Goal: Task Accomplishment & Management: Manage account settings

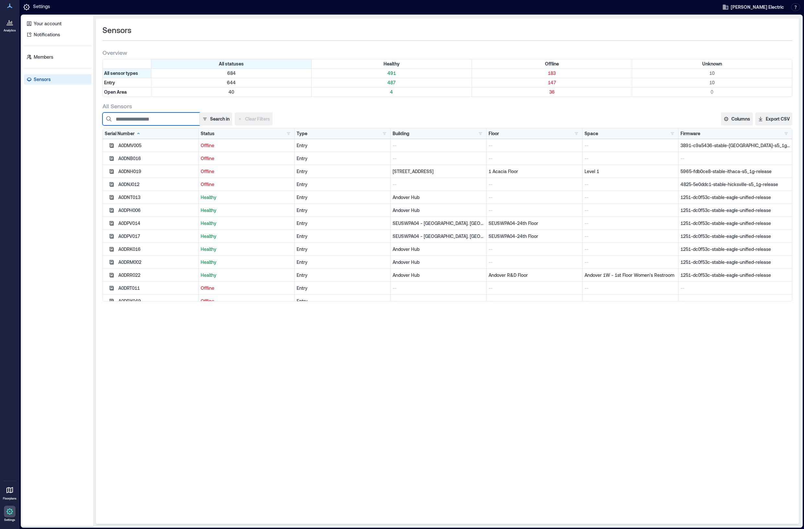
click at [120, 118] on input at bounding box center [151, 119] width 97 height 13
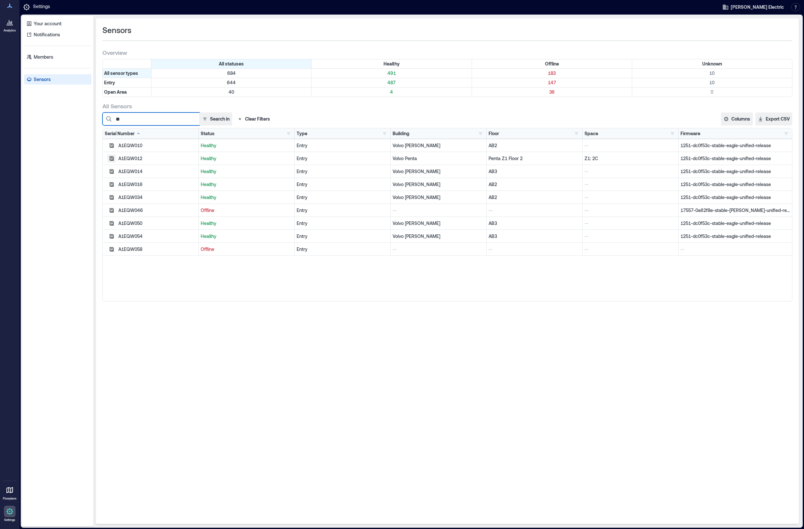
type input "**"
click at [112, 158] on icon "button" at bounding box center [111, 158] width 5 height 5
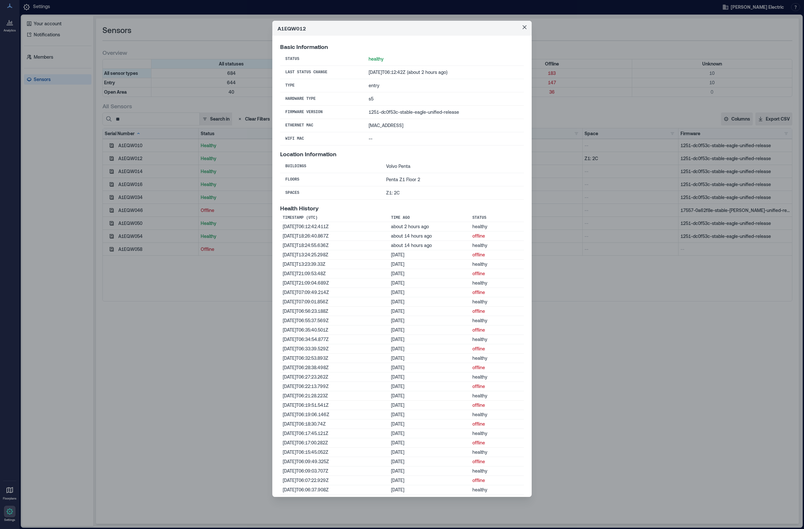
click at [294, 27] on header "A1EQW012" at bounding box center [402, 28] width 260 height 15
copy header "A1EQW012"
click at [523, 25] on icon "Close" at bounding box center [525, 27] width 4 height 4
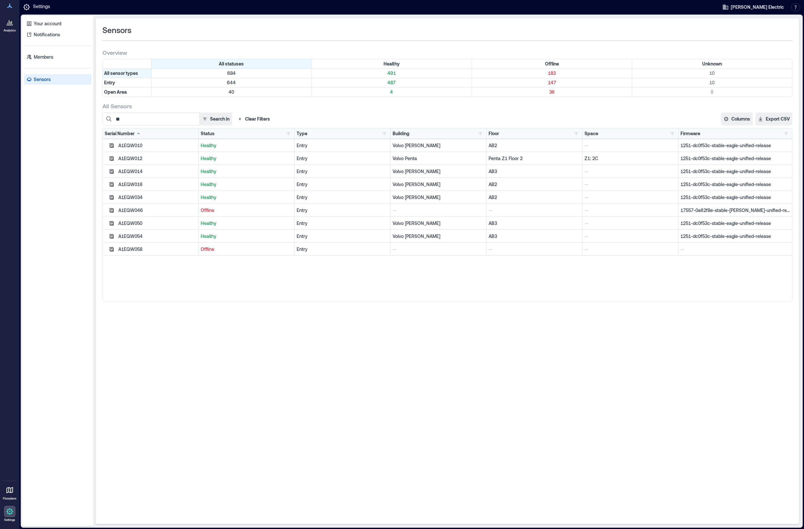
click at [555, 356] on div "Sensors Overview All statuses Healthy Offline Unknown All sensor types 684 491 …" at bounding box center [447, 271] width 703 height 506
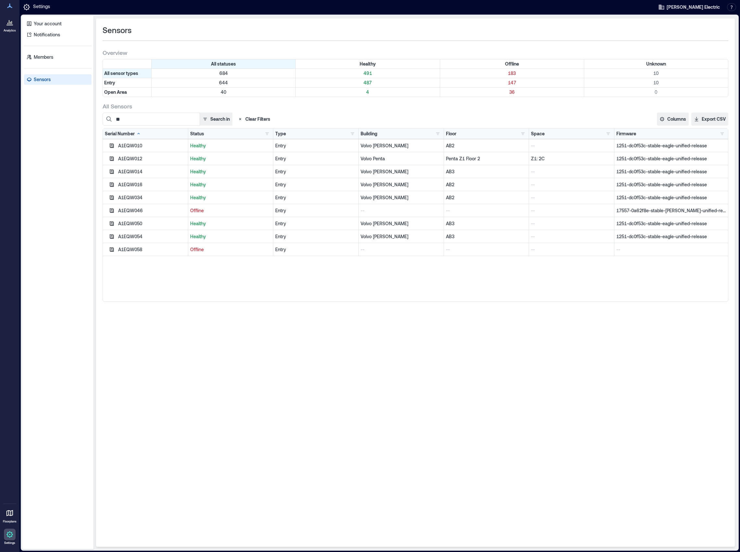
click at [357, 351] on div "Sensors Overview All statuses Healthy Offline Unknown All sensor types 684 491 …" at bounding box center [415, 282] width 638 height 528
